Goal: Information Seeking & Learning: Learn about a topic

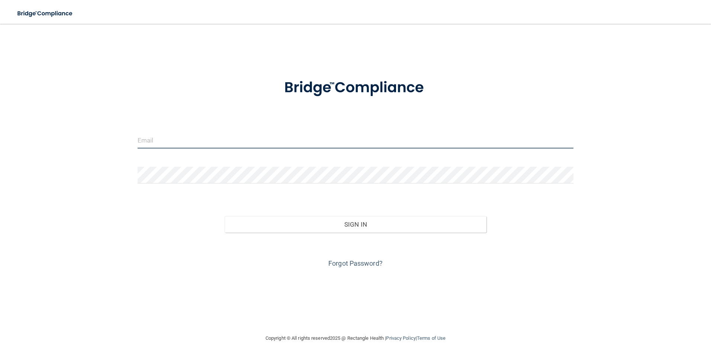
click at [202, 143] on input "email" at bounding box center [356, 140] width 436 height 17
type input "[PERSON_NAME][EMAIL_ADDRESS][PERSON_NAME][DOMAIN_NAME]"
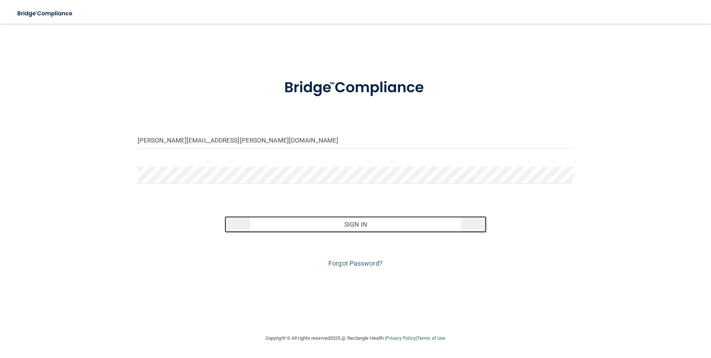
click at [310, 228] on button "Sign In" at bounding box center [356, 224] width 262 height 16
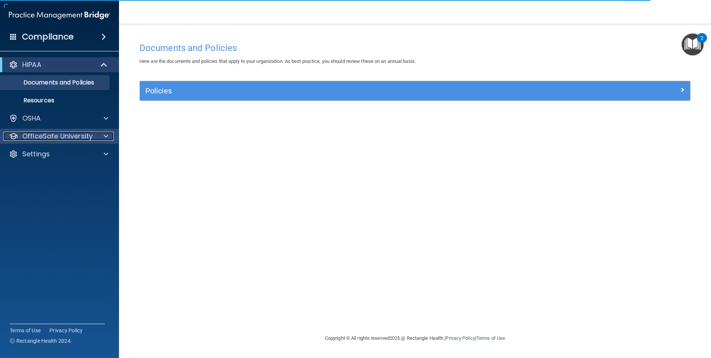
click at [104, 136] on span at bounding box center [106, 136] width 4 height 9
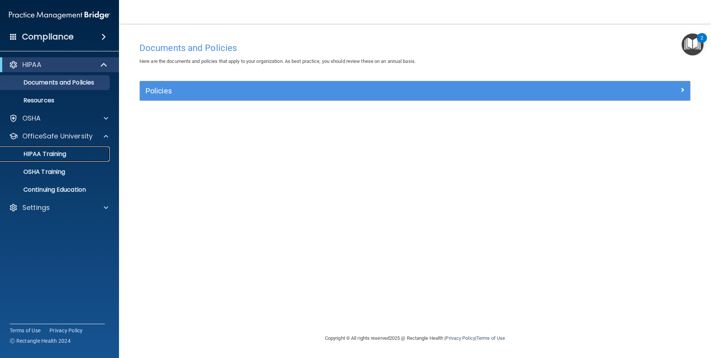
click at [55, 155] on p "HIPAA Training" at bounding box center [35, 153] width 61 height 7
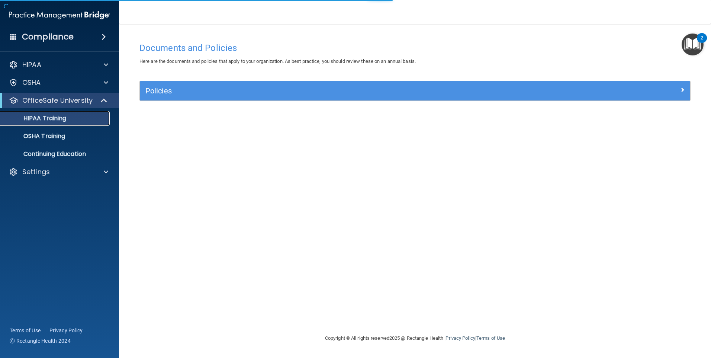
click at [70, 118] on div "HIPAA Training" at bounding box center [56, 118] width 102 height 7
